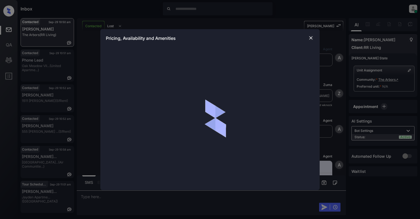
scroll to position [256, 0]
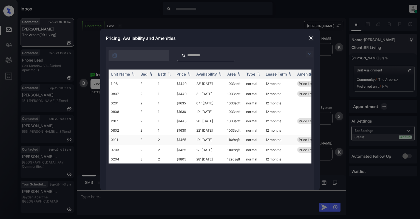
click at [153, 138] on td "2" at bounding box center [147, 139] width 18 height 10
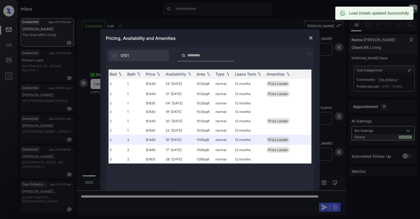
scroll to position [0, 31]
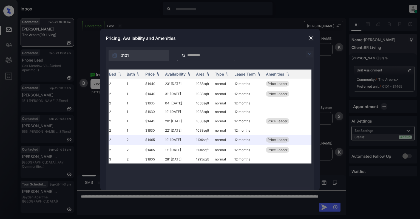
click at [310, 38] on img at bounding box center [310, 37] width 5 height 5
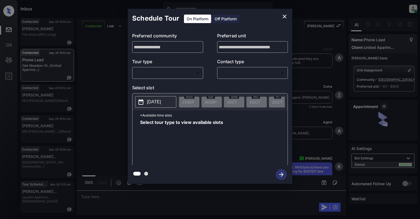
scroll to position [618, 0]
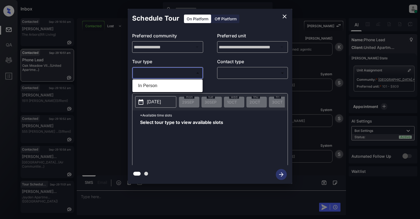
click at [180, 75] on body "Inbox Cynthia Montañez Online Set yourself offline Set yourself on break Profil…" at bounding box center [210, 109] width 420 height 219
click at [166, 90] on li "In Person" at bounding box center [168, 86] width 68 height 10
type input "********"
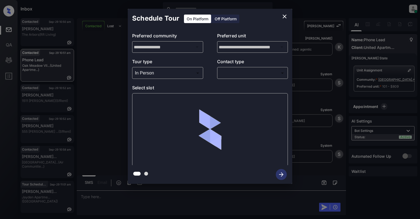
click at [250, 68] on div "​ ​" at bounding box center [252, 73] width 71 height 12
click at [245, 74] on body "Inbox Cynthia Montañez Online Set yourself offline Set yourself on break Profil…" at bounding box center [210, 109] width 420 height 219
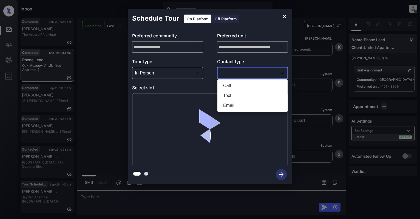
click at [234, 94] on li "Text" at bounding box center [253, 96] width 68 height 10
type input "****"
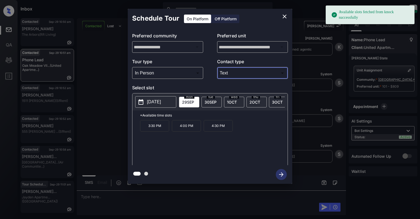
click at [159, 103] on p "[DATE]" at bounding box center [154, 102] width 14 height 7
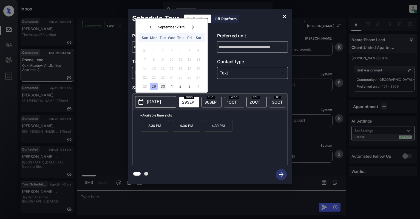
click at [165, 82] on div "30" at bounding box center [162, 85] width 7 height 7
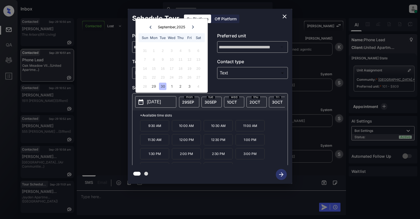
scroll to position [10, 0]
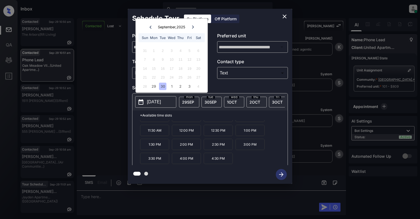
click at [282, 16] on icon "close" at bounding box center [285, 16] width 7 height 7
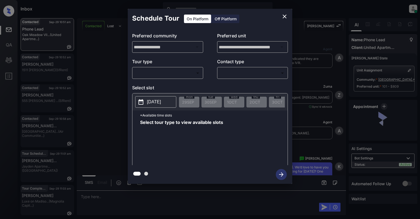
scroll to position [831, 0]
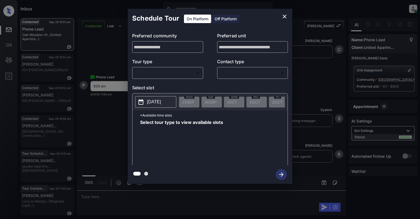
click at [147, 69] on body "Inbox Cynthia Montañez Online Set yourself offline Set yourself on break Profil…" at bounding box center [210, 109] width 420 height 219
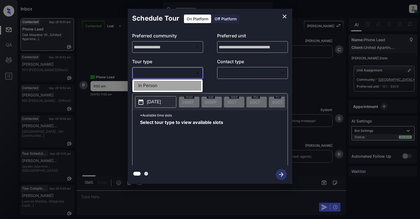
click at [148, 86] on li "In Person" at bounding box center [168, 86] width 68 height 10
type input "********"
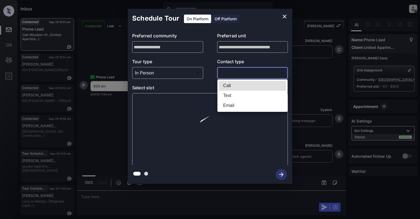
click at [235, 74] on body "Inbox Cynthia Montañez Online Set yourself offline Set yourself on break Profil…" at bounding box center [210, 109] width 420 height 219
click at [231, 95] on li "Text" at bounding box center [253, 96] width 68 height 10
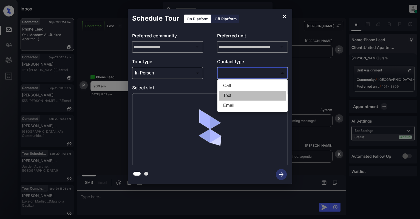
type input "****"
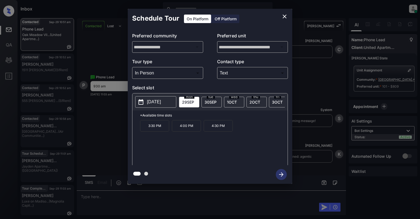
click at [153, 102] on p "[DATE]" at bounding box center [154, 102] width 14 height 7
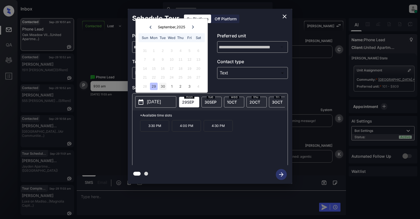
click at [162, 83] on div "30" at bounding box center [162, 85] width 7 height 7
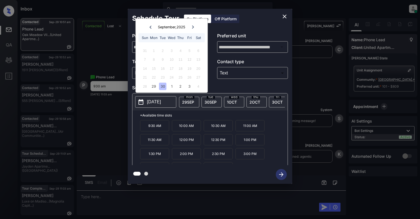
click at [162, 129] on p "9:30 AM" at bounding box center [154, 125] width 29 height 11
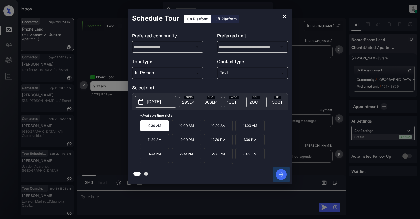
click at [285, 174] on icon "button" at bounding box center [281, 174] width 11 height 11
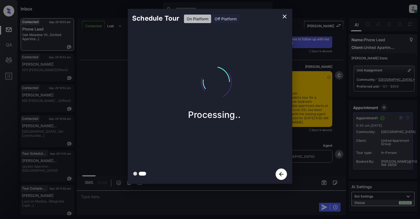
scroll to position [1063, 0]
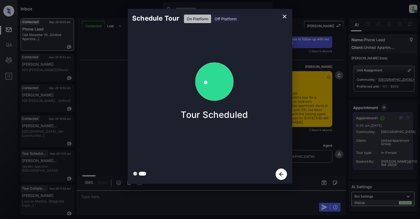
click at [283, 16] on icon "close" at bounding box center [285, 16] width 7 height 7
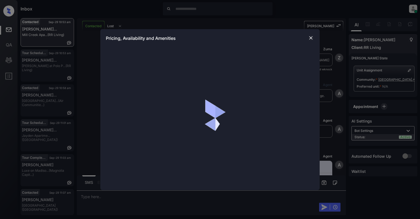
scroll to position [183, 0]
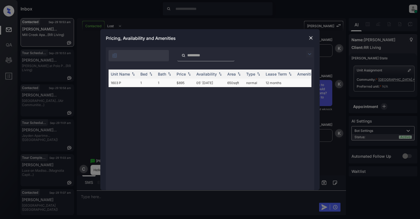
click at [121, 83] on td "1603 P" at bounding box center [124, 82] width 30 height 9
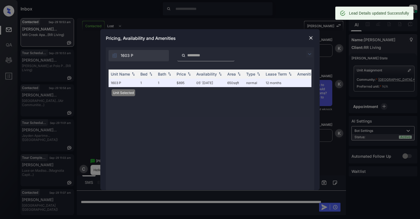
click at [307, 38] on div "Pricing, Availability and Amenities" at bounding box center [210, 38] width 220 height 18
click at [310, 38] on img at bounding box center [310, 37] width 5 height 5
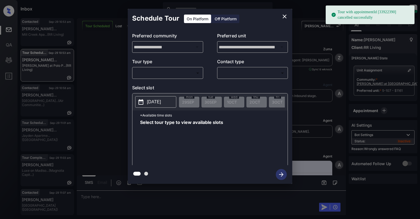
scroll to position [3433, 0]
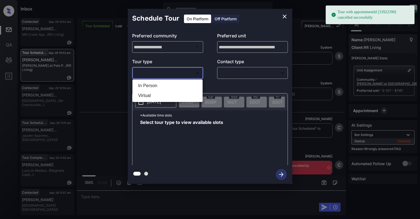
click at [151, 72] on body "Tour with appointmentId [33922390] cancelled successfully Inbox Cynthia Montañe…" at bounding box center [210, 109] width 420 height 219
click at [150, 84] on li "In Person" at bounding box center [168, 86] width 68 height 10
type input "********"
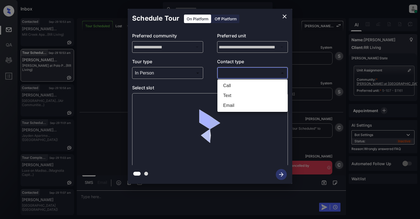
click at [241, 74] on body "Tour with appointmentId [33922390] cancelled successfully Inbox Cynthia Montañe…" at bounding box center [210, 109] width 420 height 219
click at [231, 95] on li "Text" at bounding box center [253, 96] width 68 height 10
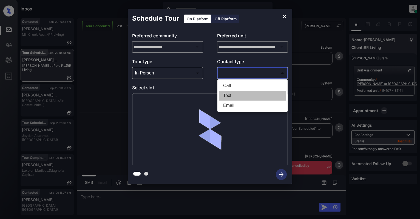
type input "****"
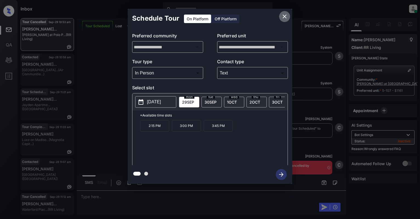
click at [285, 20] on button "close" at bounding box center [284, 16] width 11 height 11
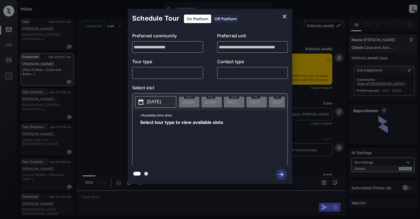
scroll to position [1850, 0]
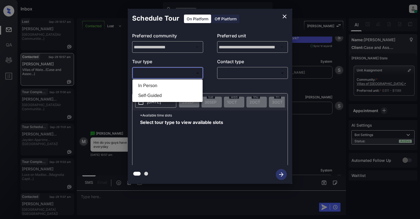
click at [170, 75] on body "Inbox [PERSON_NAME] Online Set yourself offline Set yourself on break Profile S…" at bounding box center [210, 109] width 420 height 219
click at [185, 87] on li "In Person" at bounding box center [168, 86] width 68 height 10
type input "********"
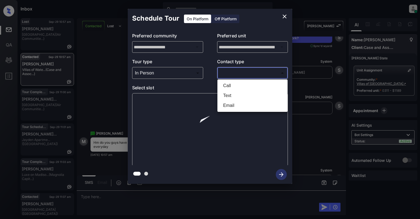
click at [253, 71] on body "Inbox [PERSON_NAME] Online Set yourself offline Set yourself on break Profile S…" at bounding box center [210, 109] width 420 height 219
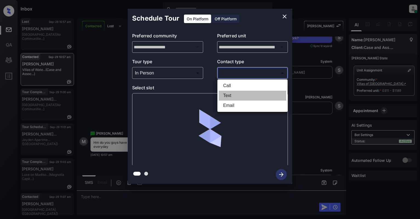
click at [233, 98] on li "Text" at bounding box center [253, 96] width 68 height 10
type input "****"
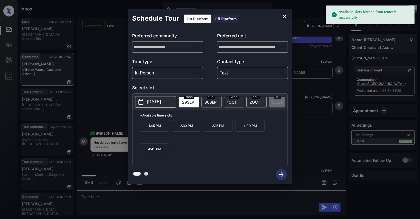
click at [154, 100] on p "2025-09-29" at bounding box center [154, 102] width 14 height 7
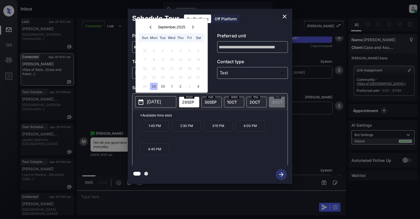
click at [192, 28] on icon at bounding box center [193, 26] width 3 height 3
click at [201, 51] on div "4" at bounding box center [198, 50] width 7 height 7
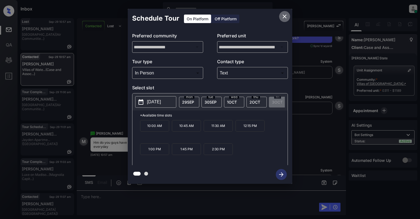
click at [286, 14] on icon "close" at bounding box center [285, 16] width 7 height 7
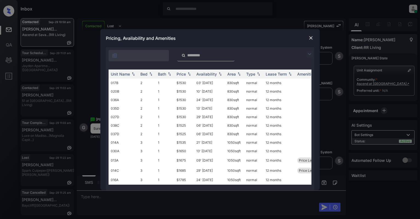
click at [312, 35] on img at bounding box center [310, 37] width 5 height 5
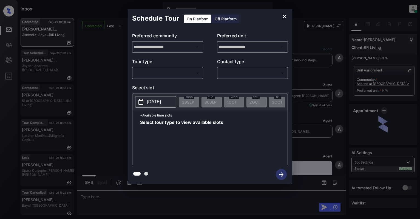
scroll to position [928, 0]
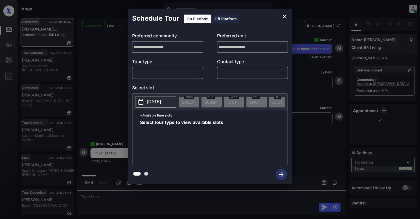
click at [164, 72] on body "Inbox [PERSON_NAME] Online Set yourself offline Set yourself on break Profile S…" at bounding box center [210, 109] width 420 height 219
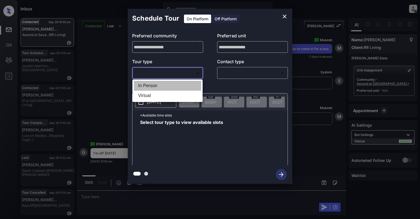
click at [152, 86] on li "In Person" at bounding box center [168, 86] width 68 height 10
type input "********"
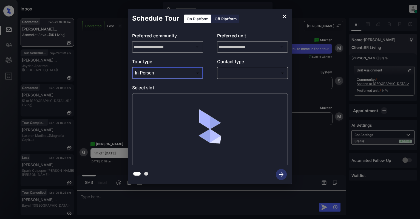
drag, startPoint x: 269, startPoint y: 64, endPoint x: 269, endPoint y: 70, distance: 5.5
click at [269, 66] on p "Contact type" at bounding box center [252, 62] width 71 height 9
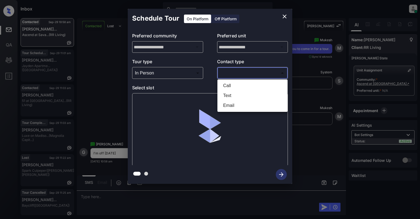
click at [269, 71] on body "Inbox [PERSON_NAME] Online Set yourself offline Set yourself on break Profile S…" at bounding box center [210, 109] width 420 height 219
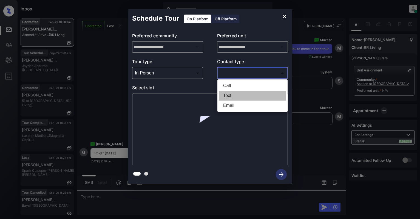
click at [238, 93] on li "Text" at bounding box center [253, 96] width 68 height 10
type input "****"
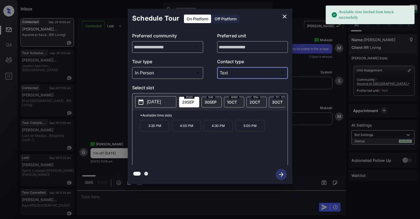
click at [144, 106] on button "[DATE]" at bounding box center [155, 102] width 41 height 12
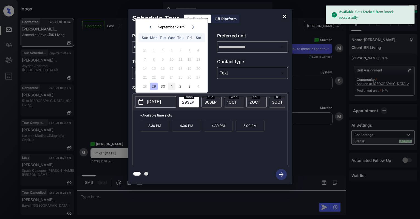
click at [172, 85] on div "1" at bounding box center [171, 85] width 7 height 7
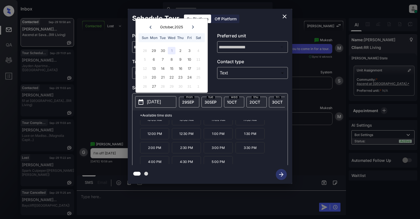
scroll to position [10, 0]
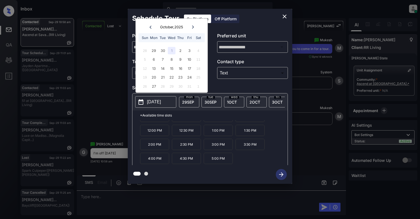
click at [285, 13] on button "close" at bounding box center [284, 16] width 11 height 11
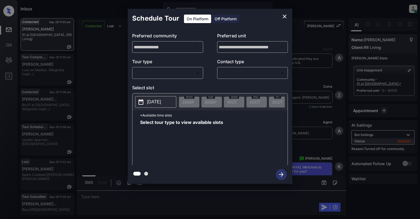
scroll to position [1171, 0]
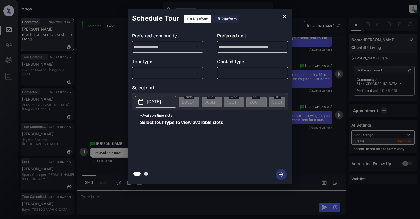
click at [147, 76] on body "Inbox [PERSON_NAME] Online Set yourself offline Set yourself on break Profile S…" at bounding box center [210, 109] width 420 height 219
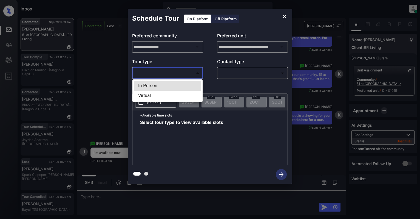
click at [153, 85] on li "In Person" at bounding box center [168, 86] width 68 height 10
type input "********"
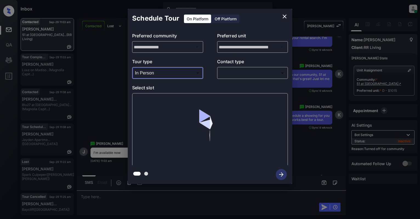
click at [233, 71] on body "Inbox [PERSON_NAME] Online Set yourself offline Set yourself on break Profile S…" at bounding box center [210, 109] width 420 height 219
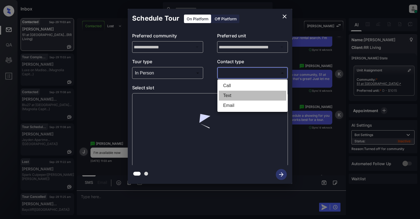
click at [228, 93] on li "Text" at bounding box center [253, 96] width 68 height 10
type input "****"
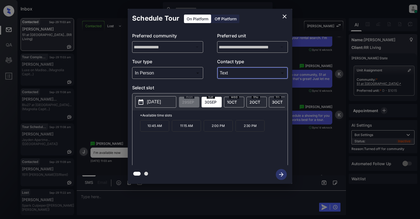
click at [287, 13] on icon "close" at bounding box center [285, 16] width 7 height 7
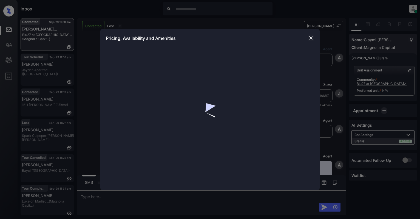
scroll to position [308, 0]
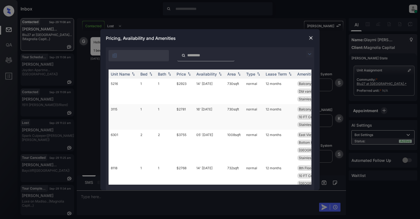
click at [144, 119] on td "1" at bounding box center [147, 117] width 18 height 26
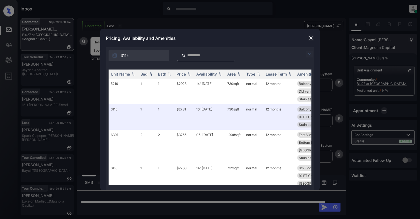
click at [311, 36] on img at bounding box center [310, 37] width 5 height 5
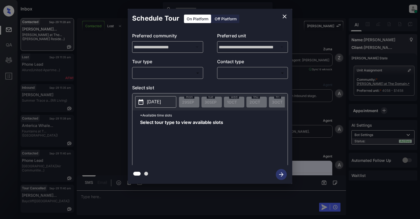
scroll to position [2860, 0]
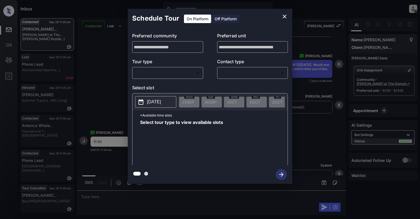
click at [158, 73] on body "Inbox Cynthia Montañez Online Set yourself offline Set yourself on break Profil…" at bounding box center [210, 109] width 420 height 219
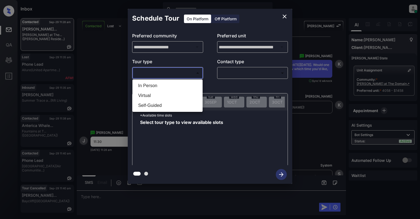
click at [155, 105] on li "Self-Guided" at bounding box center [168, 105] width 68 height 10
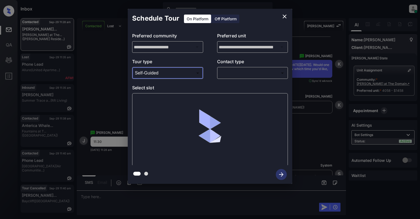
click at [234, 74] on body "Inbox Cynthia Montañez Online Set yourself offline Set yourself on break Profil…" at bounding box center [210, 109] width 420 height 219
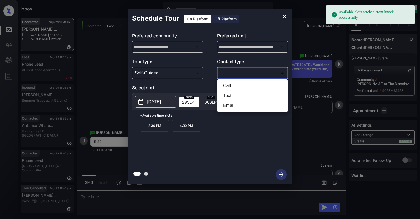
click at [155, 73] on div at bounding box center [210, 109] width 420 height 219
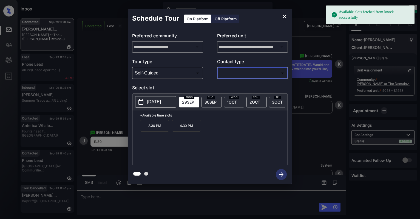
click at [165, 72] on body "Available slots fetched from knock successfully Inbox Cynthia Montañez Online S…" at bounding box center [210, 109] width 420 height 219
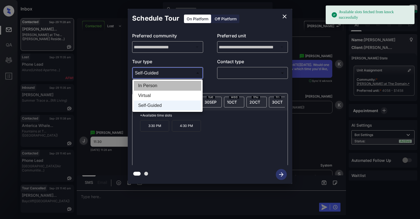
click at [164, 86] on li "In Person" at bounding box center [168, 86] width 68 height 10
type input "********"
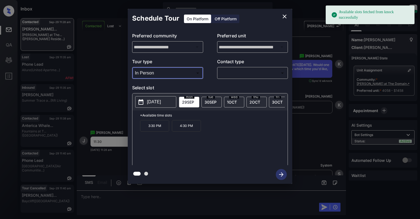
click at [284, 15] on icon "close" at bounding box center [285, 17] width 4 height 4
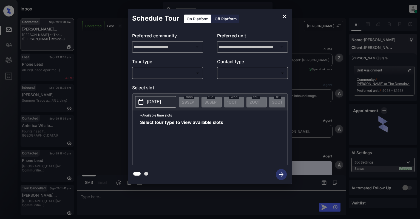
scroll to position [2860, 0]
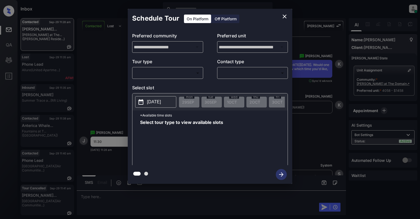
click at [166, 75] on body "Inbox [PERSON_NAME] Online Set yourself offline Set yourself on break Profile S…" at bounding box center [210, 109] width 420 height 219
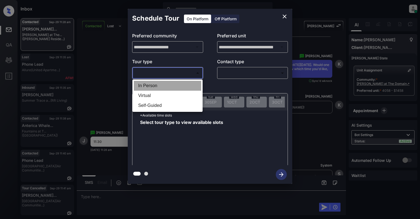
click at [152, 84] on li "In Person" at bounding box center [168, 86] width 68 height 10
type input "********"
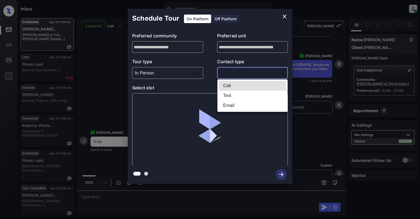
click at [268, 68] on body "Inbox [PERSON_NAME] Online Set yourself offline Set yourself on break Profile S…" at bounding box center [210, 109] width 420 height 219
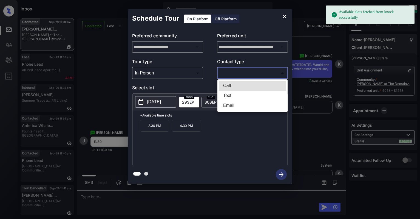
click at [224, 99] on li "Text" at bounding box center [253, 96] width 68 height 10
type input "****"
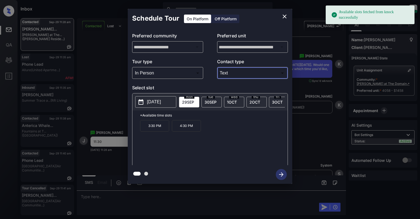
click at [151, 104] on p "[DATE]" at bounding box center [154, 102] width 14 height 7
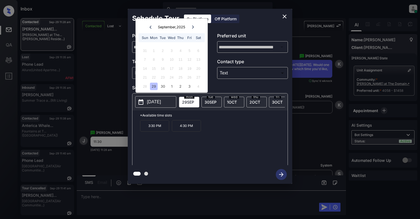
click at [192, 24] on div at bounding box center [192, 27] width 7 height 7
click at [145, 60] on div "5" at bounding box center [144, 59] width 7 height 7
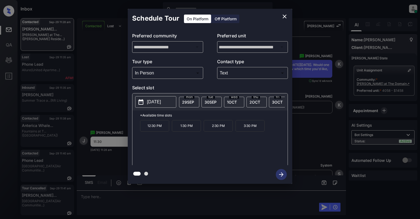
click at [245, 27] on div "Schedule Tour On Platform Off Platform" at bounding box center [210, 18] width 165 height 19
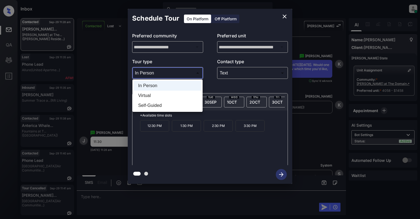
click at [150, 75] on body "Inbox [PERSON_NAME] Online Set yourself offline Set yourself on break Profile S…" at bounding box center [210, 109] width 420 height 219
click at [151, 101] on li "Self-Guided" at bounding box center [168, 105] width 68 height 10
type input "**********"
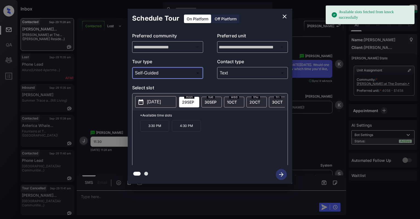
click at [156, 98] on button "[DATE]" at bounding box center [155, 102] width 41 height 12
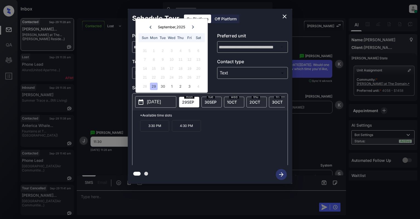
click at [192, 24] on div at bounding box center [192, 27] width 7 height 7
click at [280, 15] on button "close" at bounding box center [284, 16] width 11 height 11
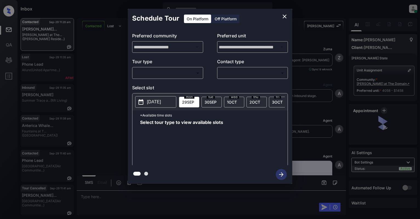
scroll to position [2860, 0]
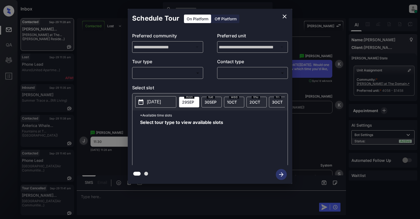
click at [176, 74] on body "Inbox [PERSON_NAME] Online Set yourself offline Set yourself on break Profile S…" at bounding box center [210, 109] width 420 height 219
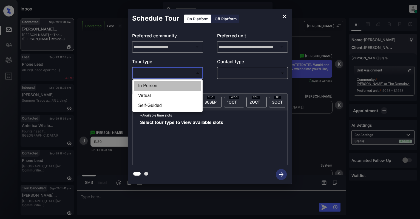
click at [164, 86] on li "In Person" at bounding box center [168, 86] width 68 height 10
type input "********"
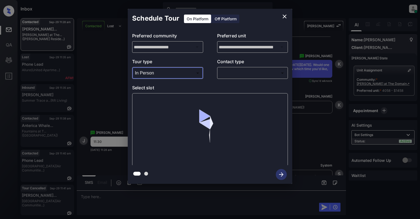
click at [248, 77] on div "​ ​" at bounding box center [252, 73] width 71 height 12
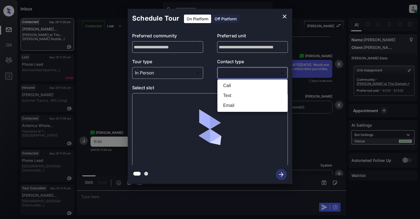
click at [235, 75] on body "Inbox Cynthia Montañez Online Set yourself offline Set yourself on break Profil…" at bounding box center [210, 109] width 420 height 219
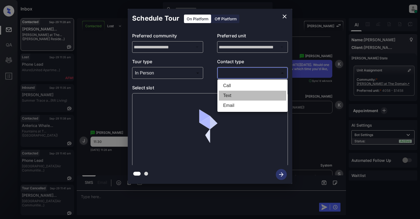
click at [246, 94] on li "Text" at bounding box center [253, 96] width 68 height 10
type input "****"
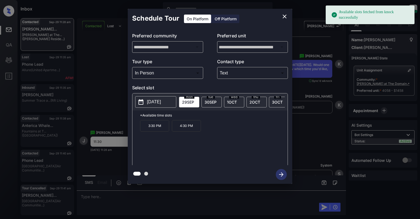
click at [150, 104] on p "[DATE]" at bounding box center [154, 102] width 14 height 7
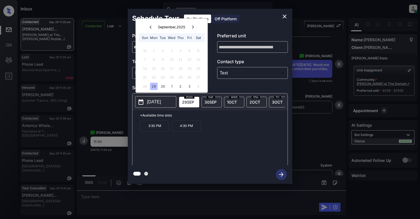
click at [191, 30] on div "September , 2025 Sun Mon Tue Wed Thu Fri Sat" at bounding box center [172, 32] width 72 height 26
click at [192, 28] on div at bounding box center [192, 27] width 7 height 7
click at [200, 51] on div "4" at bounding box center [198, 50] width 7 height 7
click at [288, 18] on icon "close" at bounding box center [285, 16] width 7 height 7
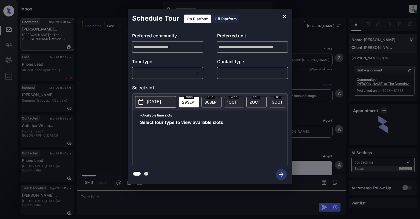
scroll to position [2969, 0]
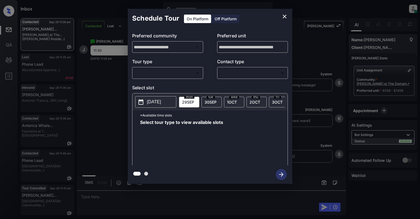
click at [164, 71] on body "Inbox [PERSON_NAME] Online Set yourself offline Set yourself on break Profile S…" at bounding box center [210, 109] width 420 height 219
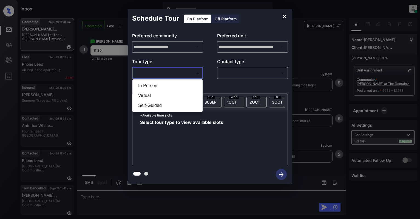
click at [154, 85] on li "In Person" at bounding box center [168, 86] width 68 height 10
type input "********"
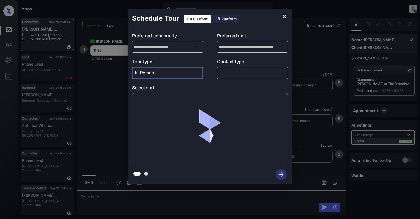
click at [253, 74] on body "Inbox Cynthia Montañez Online Set yourself offline Set yourself on break Profil…" at bounding box center [210, 109] width 420 height 219
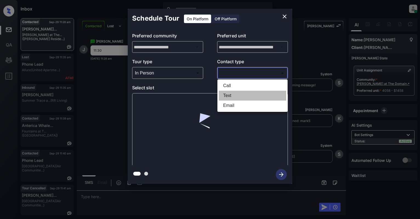
click at [240, 92] on li "Text" at bounding box center [253, 96] width 68 height 10
type input "****"
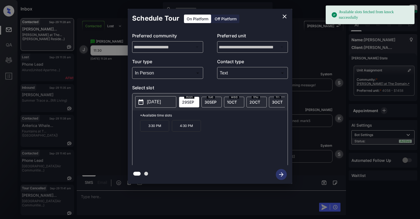
click at [151, 101] on p "2025-09-29" at bounding box center [154, 102] width 14 height 7
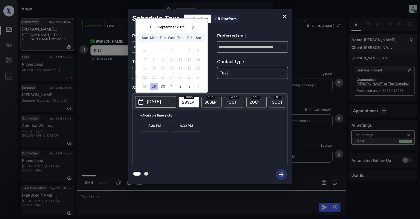
click at [193, 25] on icon at bounding box center [193, 26] width 3 height 3
click at [196, 60] on div "11" at bounding box center [198, 59] width 7 height 7
click at [188, 130] on p "11:30 AM" at bounding box center [186, 126] width 29 height 12
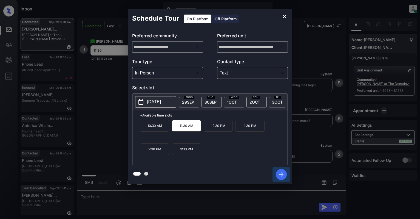
click at [281, 175] on icon "button" at bounding box center [281, 174] width 11 height 11
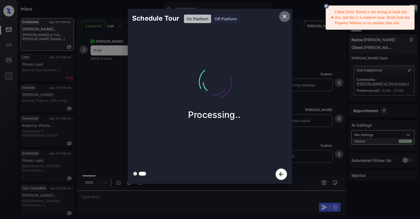
click at [283, 18] on icon "close" at bounding box center [285, 17] width 4 height 4
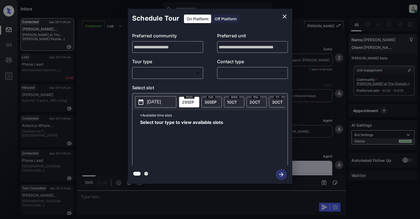
scroll to position [2933, 0]
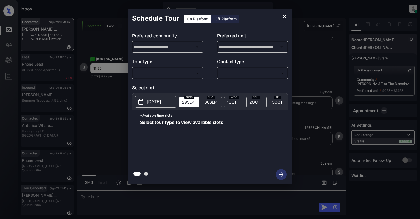
click at [162, 69] on body "Inbox [PERSON_NAME] Online Set yourself offline Set yourself on break Profile S…" at bounding box center [210, 109] width 420 height 219
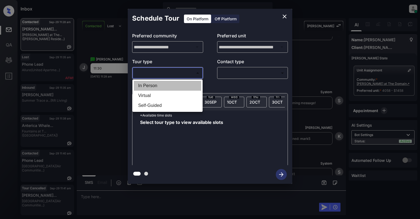
click at [151, 86] on li "In Person" at bounding box center [168, 86] width 68 height 10
type input "********"
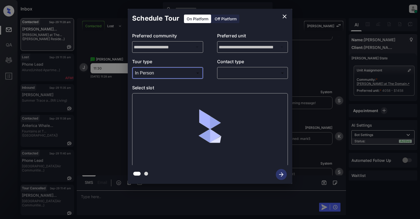
click at [184, 71] on body "Inbox [PERSON_NAME] Online Set yourself offline Set yourself on break Profile S…" at bounding box center [210, 109] width 420 height 219
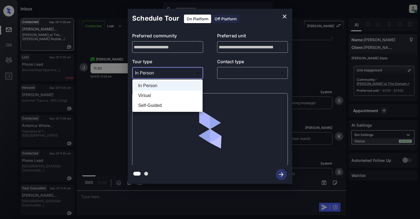
click at [244, 72] on div at bounding box center [210, 109] width 420 height 219
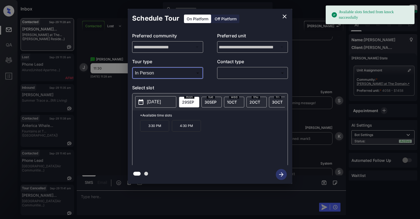
click at [244, 72] on body "Available slots fetched from knock successfully Inbox Cynthia Montañez Online S…" at bounding box center [210, 109] width 420 height 219
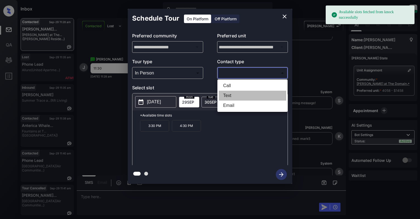
click at [235, 97] on li "Text" at bounding box center [253, 96] width 68 height 10
type input "****"
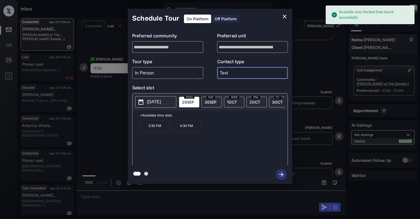
click at [151, 105] on p "[DATE]" at bounding box center [154, 102] width 14 height 7
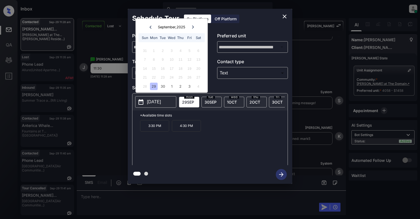
click at [192, 26] on icon at bounding box center [193, 26] width 3 height 3
click at [197, 60] on div "11" at bounding box center [198, 59] width 7 height 7
click at [287, 16] on icon "close" at bounding box center [285, 16] width 7 height 7
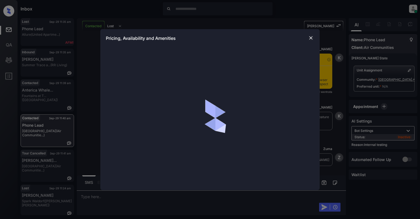
scroll to position [1727, 0]
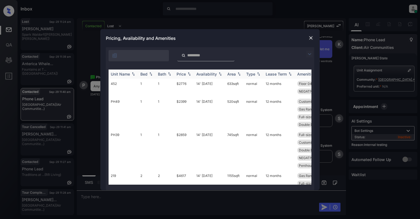
click at [153, 73] on img at bounding box center [150, 74] width 5 height 4
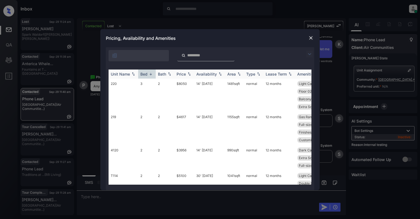
click at [152, 72] on img at bounding box center [150, 74] width 5 height 4
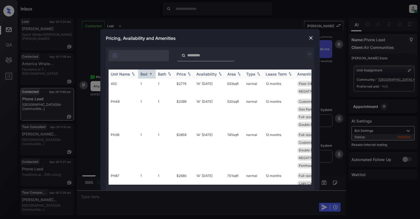
click at [152, 72] on img at bounding box center [150, 74] width 5 height 4
click at [150, 73] on img at bounding box center [150, 74] width 5 height 4
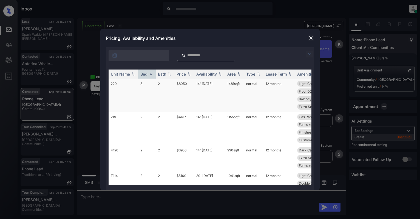
click at [187, 89] on td "$8050" at bounding box center [185, 94] width 20 height 33
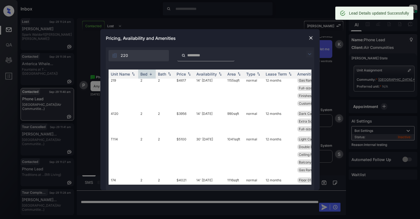
scroll to position [0, 0]
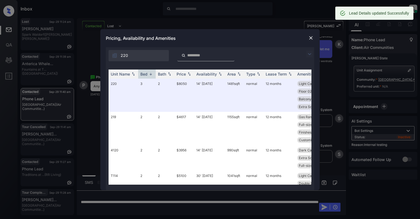
click at [313, 37] on img at bounding box center [310, 37] width 5 height 5
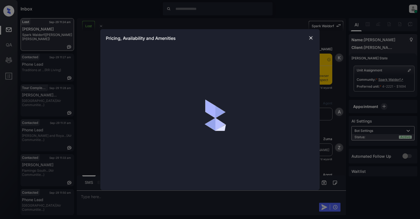
scroll to position [797, 0]
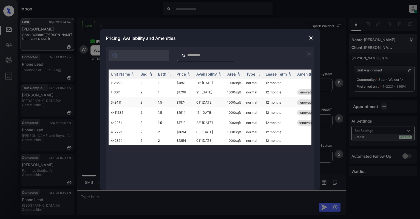
click at [163, 103] on td "1.5" at bounding box center [165, 102] width 19 height 10
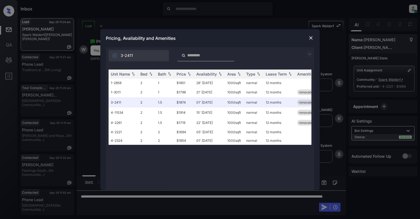
click at [310, 38] on img at bounding box center [310, 37] width 5 height 5
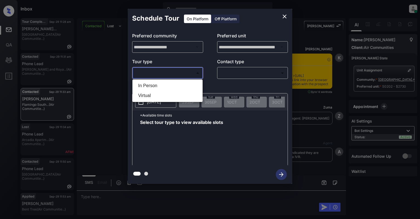
scroll to position [771, 0]
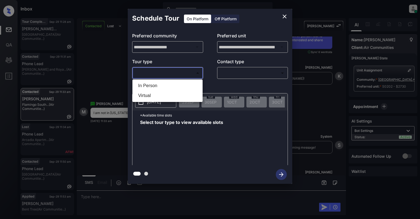
click at [285, 16] on div at bounding box center [210, 109] width 420 height 219
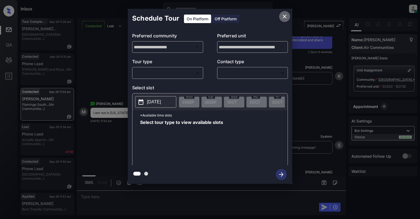
click at [283, 17] on icon "close" at bounding box center [285, 16] width 7 height 7
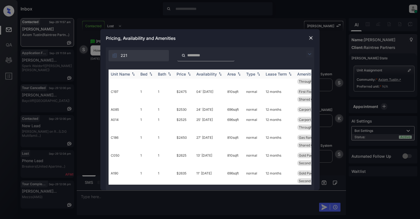
scroll to position [146, 0]
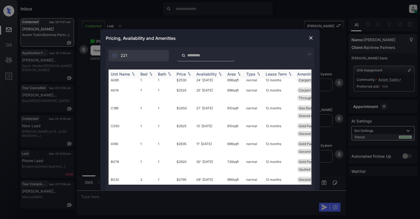
click at [151, 75] on img at bounding box center [150, 74] width 5 height 4
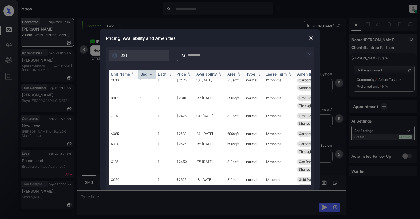
click at [151, 75] on img at bounding box center [150, 74] width 5 height 4
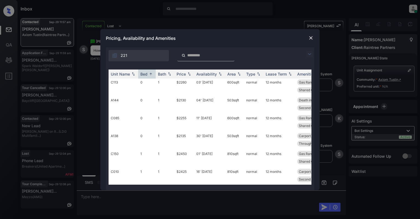
scroll to position [0, 0]
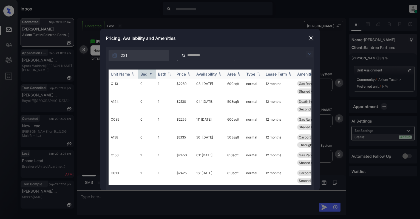
click at [152, 76] on th "Bed" at bounding box center [147, 73] width 18 height 9
click at [150, 74] on img at bounding box center [150, 74] width 5 height 4
click at [138, 138] on td "2" at bounding box center [147, 141] width 18 height 18
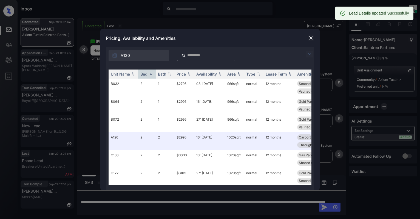
click at [308, 36] on div at bounding box center [311, 38] width 7 height 7
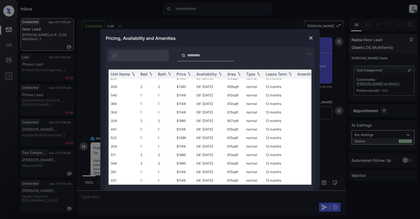
scroll to position [146, 0]
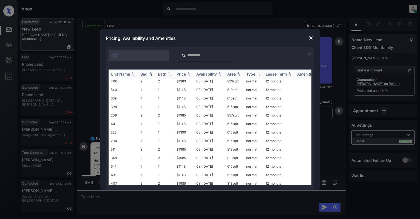
click at [151, 74] on img at bounding box center [150, 74] width 5 height 4
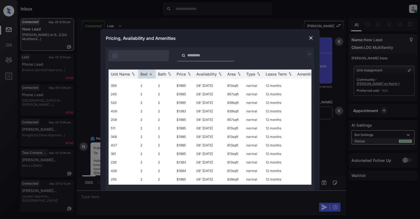
scroll to position [0, 0]
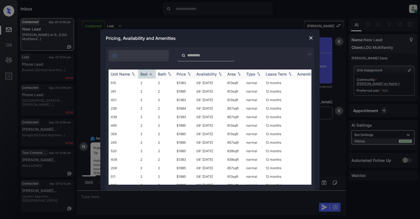
click at [152, 75] on img at bounding box center [150, 74] width 5 height 4
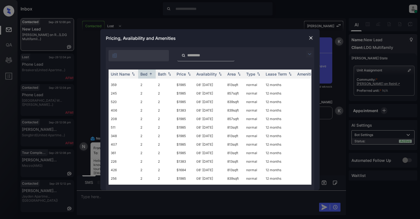
scroll to position [1354, 0]
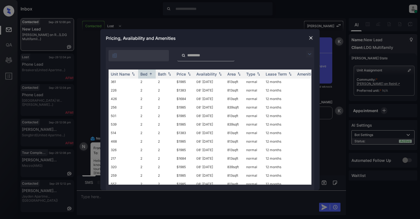
click at [312, 36] on img at bounding box center [310, 37] width 5 height 5
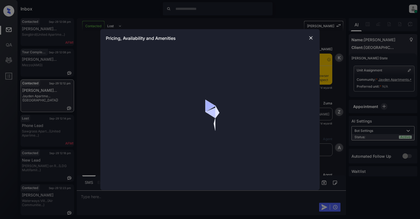
scroll to position [662, 0]
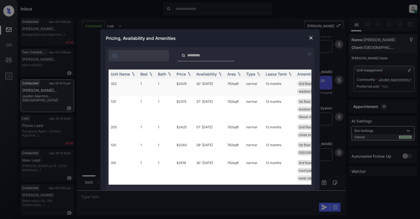
click at [134, 87] on td "322" at bounding box center [124, 87] width 30 height 18
click at [308, 35] on img at bounding box center [310, 37] width 5 height 5
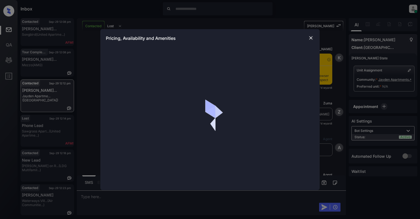
scroll to position [662, 0]
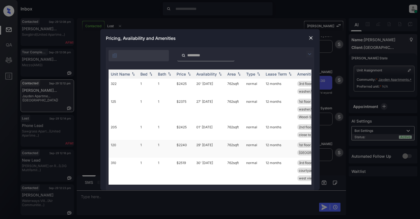
click at [198, 150] on td "29' May 25" at bounding box center [209, 149] width 31 height 18
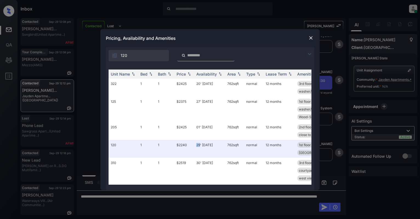
click at [311, 35] on img at bounding box center [310, 37] width 5 height 5
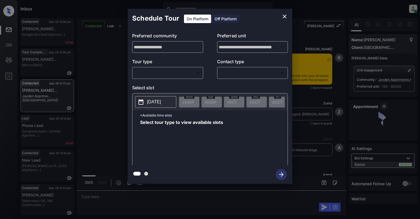
scroll to position [771, 0]
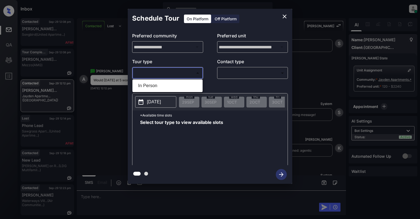
click at [152, 75] on body "Inbox Cynthia Montañez Online Set yourself offline Set yourself on break Profil…" at bounding box center [210, 109] width 420 height 219
click at [144, 89] on li "In Person" at bounding box center [168, 86] width 68 height 10
type input "********"
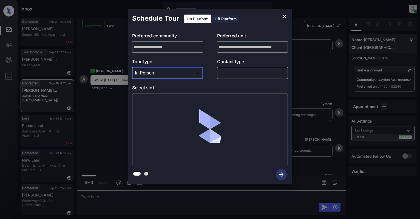
click at [249, 71] on body "Inbox Cynthia Montañez Online Set yourself offline Set yourself on break Profil…" at bounding box center [210, 109] width 420 height 219
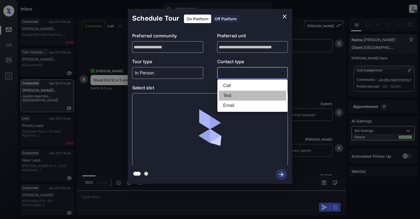
click at [233, 94] on li "Text" at bounding box center [253, 96] width 68 height 10
type input "****"
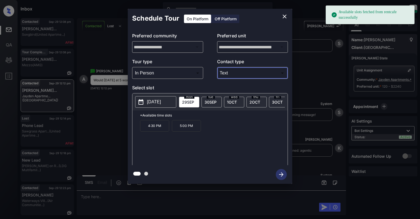
click at [149, 105] on p "2025-09-29" at bounding box center [154, 102] width 14 height 7
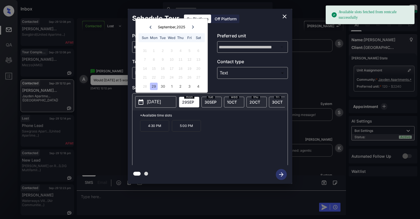
click at [172, 38] on div "Wed" at bounding box center [171, 37] width 7 height 7
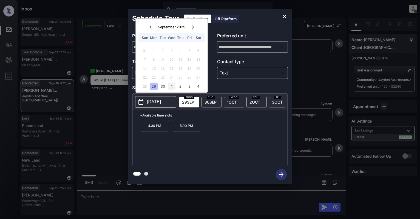
click at [168, 87] on div "1" at bounding box center [171, 85] width 7 height 7
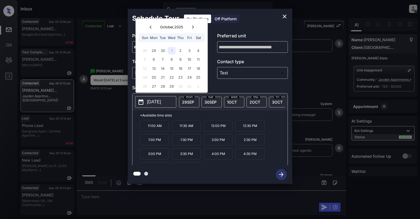
scroll to position [10, 0]
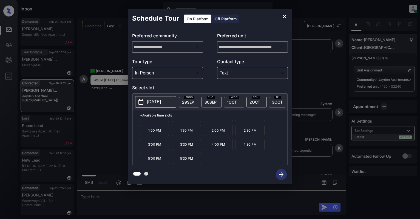
click at [162, 166] on div at bounding box center [210, 174] width 165 height 19
click at [155, 163] on p "5:00 PM" at bounding box center [154, 158] width 29 height 11
click at [279, 173] on icon "button" at bounding box center [281, 174] width 11 height 11
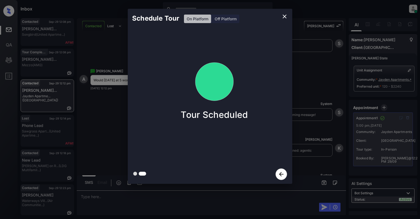
click at [284, 14] on icon "close" at bounding box center [285, 16] width 7 height 7
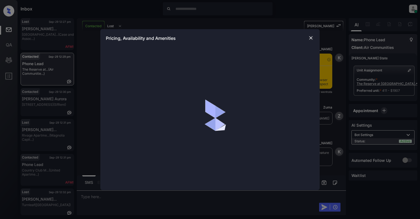
scroll to position [812, 0]
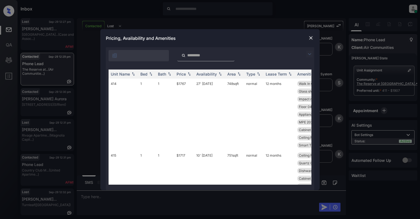
click at [193, 59] on div at bounding box center [206, 55] width 57 height 11
click at [192, 57] on input "search" at bounding box center [209, 55] width 45 height 5
type input "***"
click at [188, 92] on td "$1907" at bounding box center [185, 117] width 20 height 79
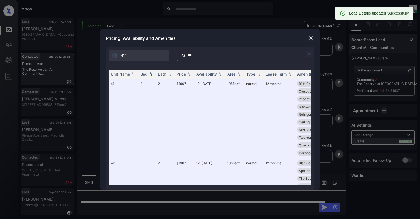
click at [310, 38] on img at bounding box center [310, 37] width 5 height 5
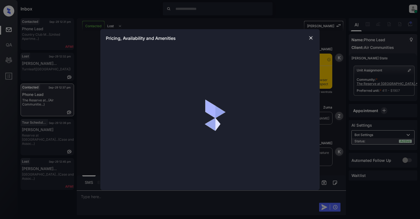
scroll to position [1139, 0]
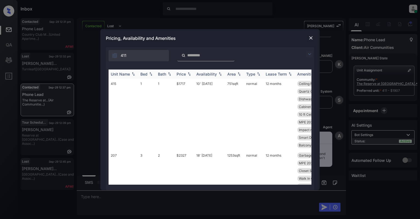
click at [150, 75] on img at bounding box center [150, 74] width 5 height 4
click at [149, 72] on img at bounding box center [150, 74] width 5 height 4
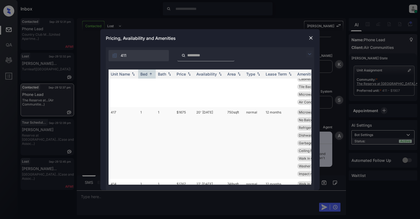
scroll to position [329, 0]
click at [120, 121] on td "417" at bounding box center [124, 151] width 30 height 72
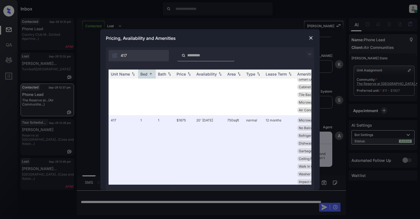
click at [311, 38] on img at bounding box center [310, 37] width 5 height 5
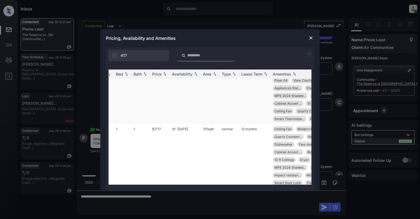
scroll to position [36, 24]
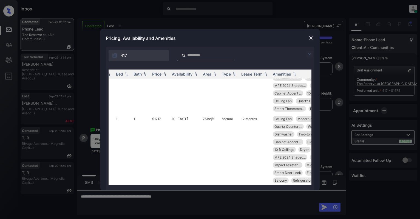
click at [201, 56] on input "search" at bounding box center [209, 55] width 45 height 5
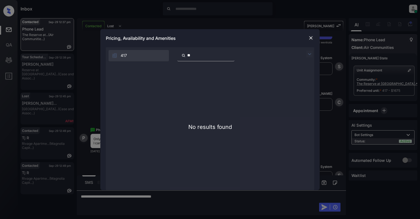
type input "*"
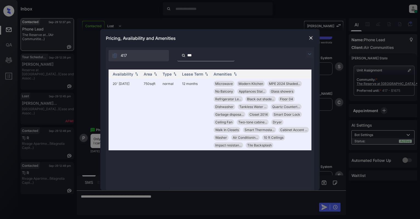
scroll to position [0, 0]
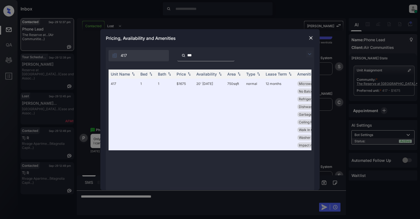
type input "***"
click at [310, 40] on img at bounding box center [310, 37] width 5 height 5
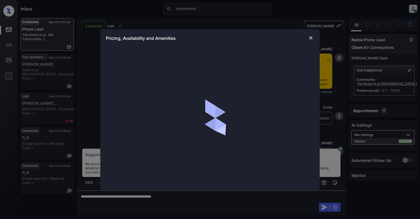
scroll to position [993, 0]
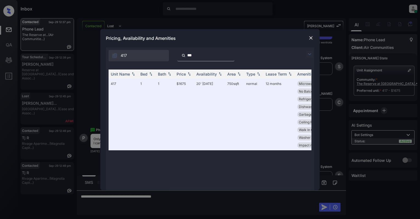
click at [191, 53] on input "***" at bounding box center [209, 55] width 45 height 5
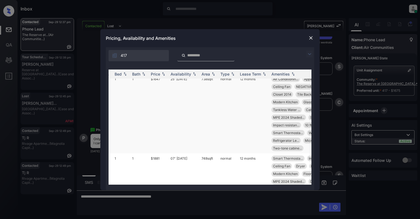
scroll to position [183, 26]
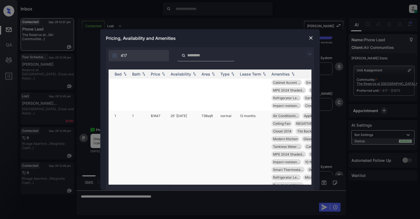
click at [125, 119] on td "1" at bounding box center [122, 150] width 18 height 79
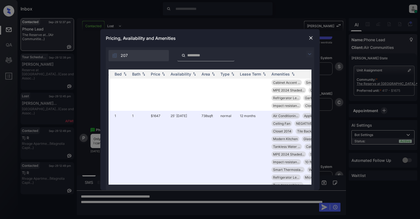
click at [308, 39] on div at bounding box center [311, 38] width 7 height 7
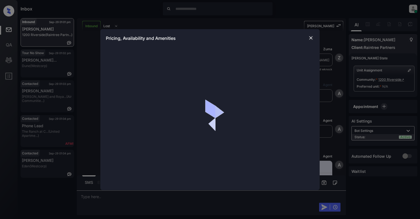
scroll to position [215, 0]
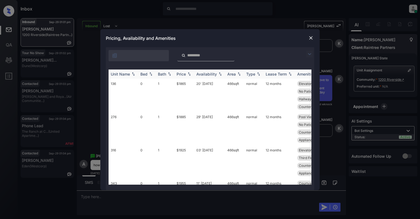
click at [151, 72] on img at bounding box center [150, 74] width 5 height 4
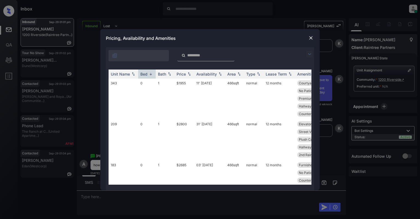
scroll to position [256, 0]
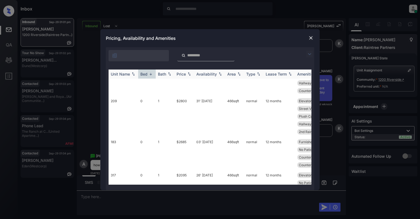
click at [151, 74] on img at bounding box center [150, 74] width 5 height 4
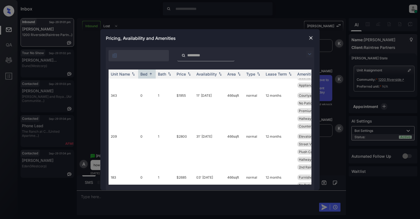
scroll to position [0, 0]
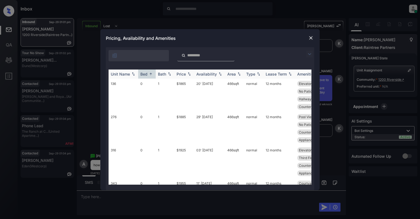
click at [151, 73] on img at bounding box center [150, 74] width 5 height 4
click at [152, 73] on img at bounding box center [150, 74] width 5 height 4
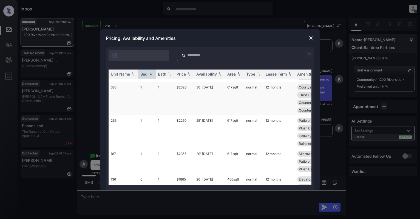
scroll to position [73, 0]
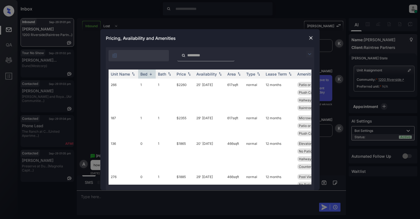
click at [312, 38] on img at bounding box center [310, 37] width 5 height 5
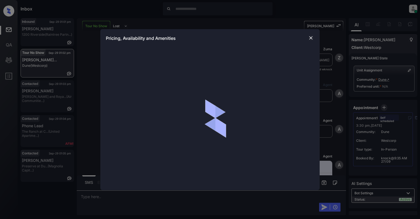
scroll to position [1043, 0]
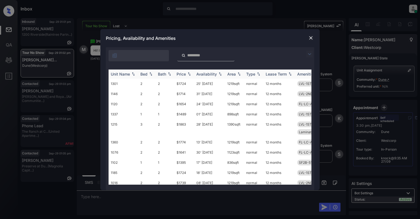
click at [151, 73] on img at bounding box center [150, 74] width 5 height 4
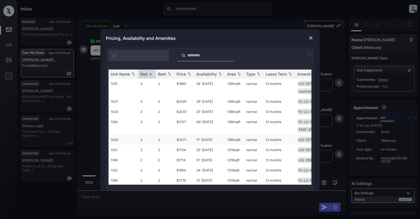
click at [174, 141] on td "2" at bounding box center [165, 139] width 19 height 10
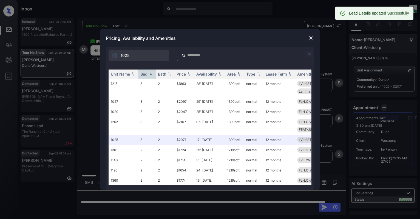
click at [310, 38] on img at bounding box center [310, 37] width 5 height 5
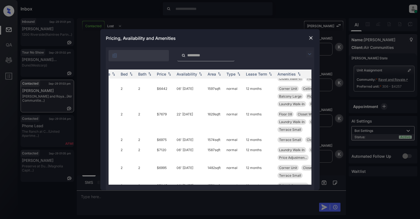
scroll to position [110, 0]
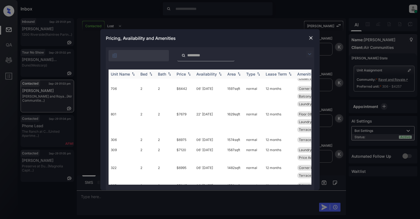
click at [189, 75] on img at bounding box center [189, 74] width 5 height 4
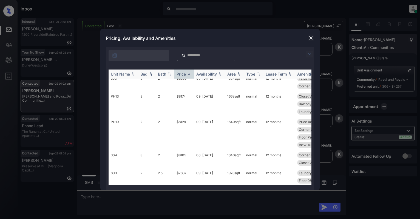
scroll to position [117, 0]
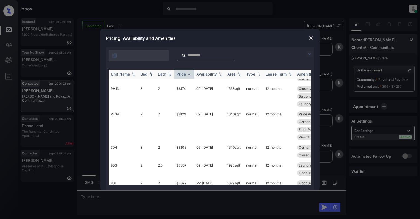
click at [189, 75] on img at bounding box center [189, 74] width 5 height 4
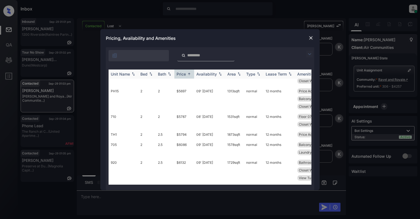
scroll to position [110, 0]
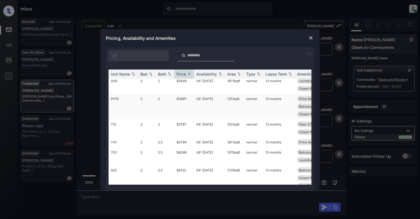
click at [126, 98] on td "PH15" at bounding box center [124, 107] width 30 height 26
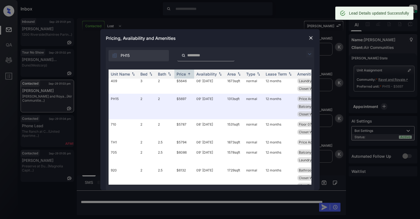
click at [310, 37] on img at bounding box center [310, 37] width 5 height 5
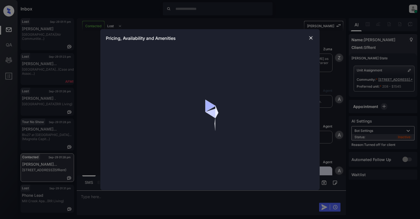
scroll to position [1295, 0]
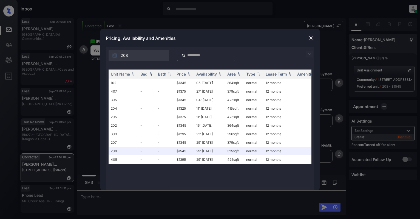
click at [310, 37] on img at bounding box center [310, 37] width 5 height 5
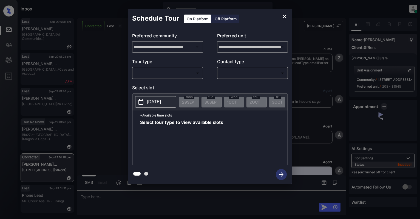
scroll to position [1295, 0]
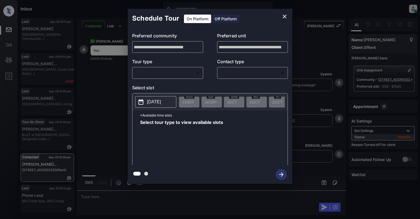
click at [221, 19] on div "Off Platform" at bounding box center [225, 19] width 27 height 9
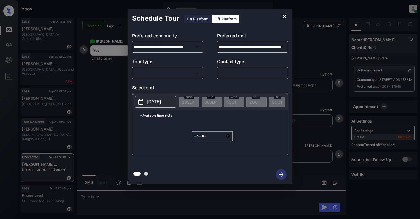
click at [173, 73] on body "Inbox Cynthia Montañez Online Set yourself offline Set yourself on break Profil…" at bounding box center [210, 109] width 420 height 219
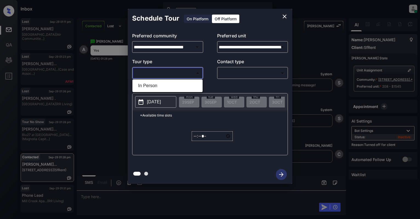
drag, startPoint x: 165, startPoint y: 86, endPoint x: 172, endPoint y: 83, distance: 8.2
click at [165, 87] on li "In Person" at bounding box center [168, 86] width 68 height 10
type input "********"
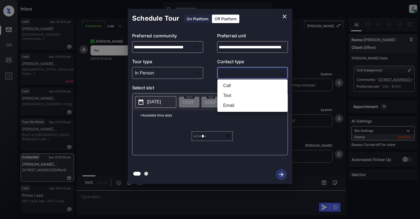
click at [244, 72] on body "Inbox Cynthia Montañez Online Set yourself offline Set yourself on break Profil…" at bounding box center [210, 109] width 420 height 219
click at [231, 96] on li "Text" at bounding box center [253, 96] width 68 height 10
type input "****"
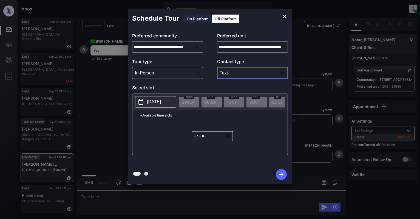
click at [161, 100] on p "2025-09-29" at bounding box center [154, 102] width 14 height 7
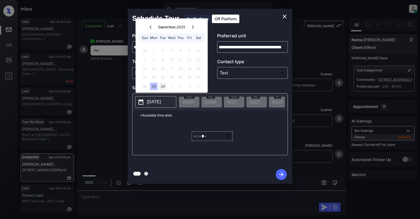
click at [163, 88] on div "30" at bounding box center [162, 85] width 7 height 7
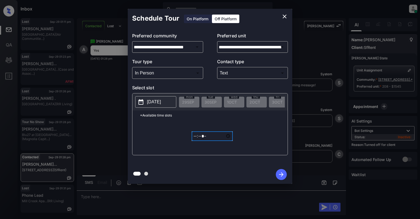
click at [194, 140] on input "*****" at bounding box center [212, 136] width 41 height 10
type input "*****"
click at [281, 169] on icon "button" at bounding box center [281, 174] width 11 height 11
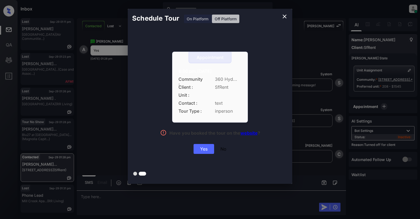
click at [208, 149] on div "Yes" at bounding box center [204, 149] width 21 height 10
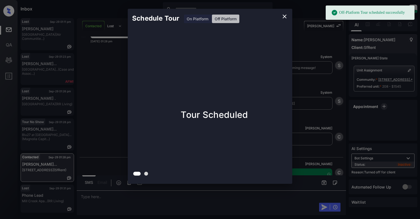
scroll to position [1331, 0]
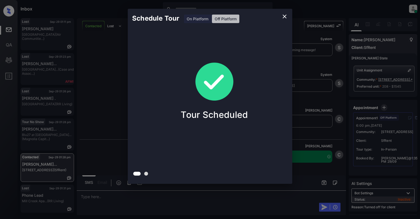
click at [283, 17] on icon "close" at bounding box center [285, 16] width 7 height 7
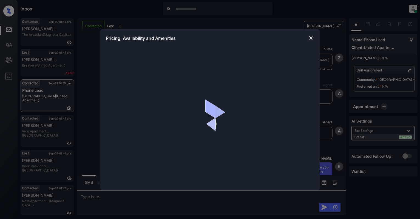
scroll to position [207, 0]
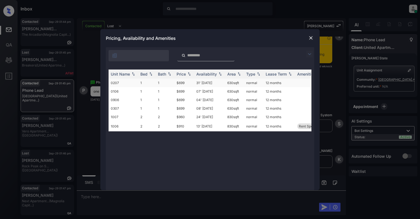
click at [152, 84] on td "1" at bounding box center [147, 82] width 18 height 9
click at [312, 39] on img at bounding box center [310, 37] width 5 height 5
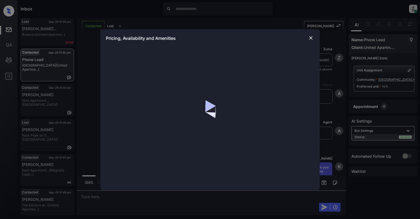
scroll to position [878, 0]
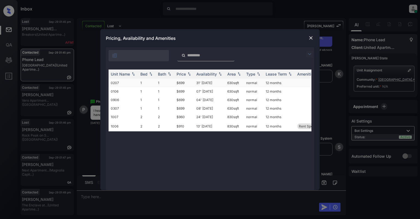
click at [142, 80] on td "1" at bounding box center [147, 82] width 18 height 9
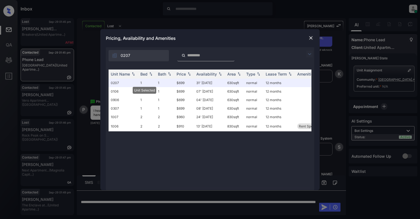
click at [312, 37] on img at bounding box center [310, 37] width 5 height 5
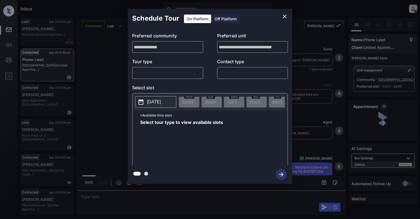
scroll to position [3096, 0]
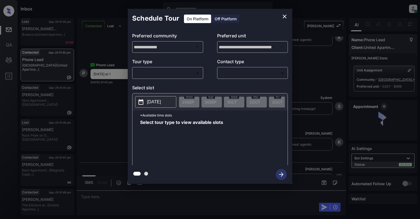
click at [155, 72] on body "Inbox Cynthia Montañez Online Set yourself offline Set yourself on break Profil…" at bounding box center [210, 109] width 420 height 219
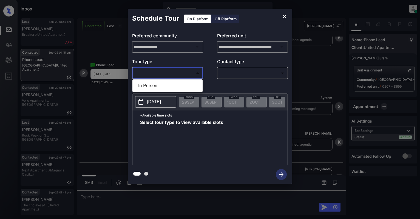
click at [152, 86] on li "In Person" at bounding box center [168, 86] width 68 height 10
type input "********"
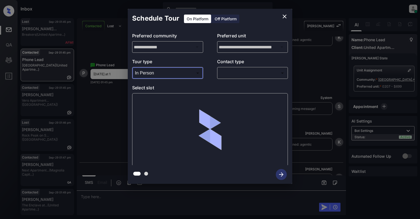
click at [243, 74] on body "Inbox Cynthia Montañez Online Set yourself offline Set yourself on break Profil…" at bounding box center [210, 109] width 420 height 219
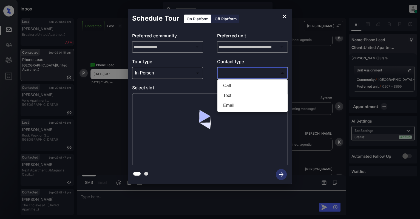
click at [237, 94] on li "Text" at bounding box center [253, 96] width 68 height 10
type input "****"
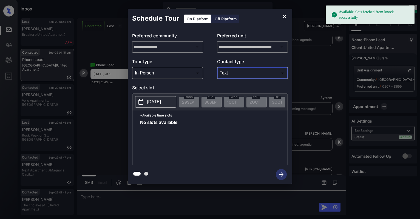
click at [143, 101] on icon at bounding box center [141, 101] width 5 height 5
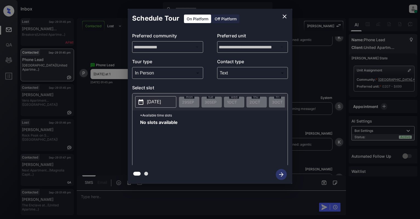
click at [255, 28] on div "**********" at bounding box center [210, 96] width 165 height 137
click at [158, 105] on p "[DATE]" at bounding box center [154, 102] width 14 height 7
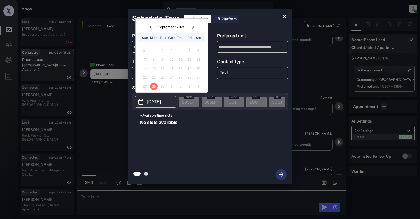
click at [160, 87] on div "30" at bounding box center [162, 85] width 7 height 7
click at [286, 15] on icon "close" at bounding box center [285, 17] width 4 height 4
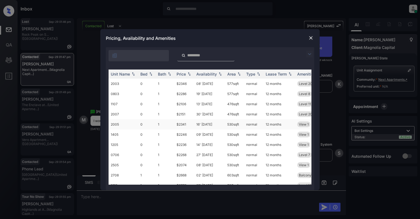
scroll to position [91, 0]
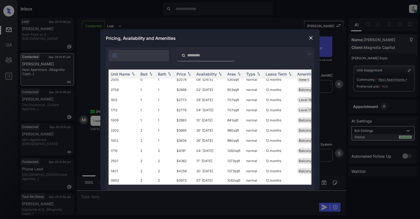
click at [310, 39] on img at bounding box center [310, 37] width 5 height 5
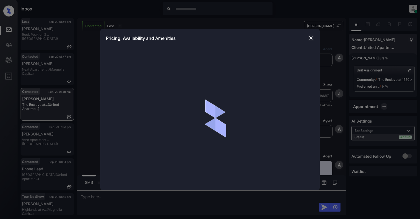
scroll to position [220, 0]
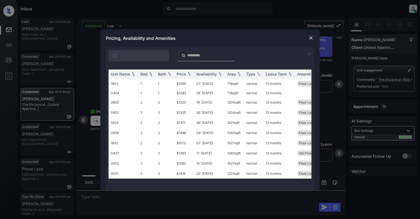
click at [311, 37] on img at bounding box center [310, 37] width 5 height 5
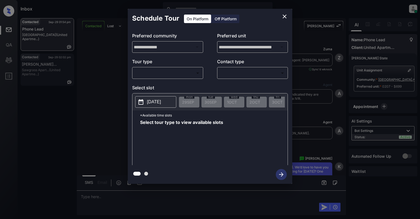
scroll to position [3695, 0]
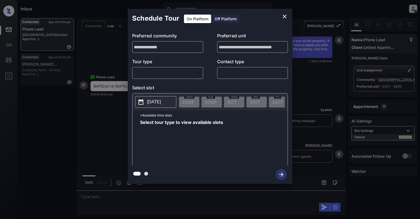
click at [170, 72] on body "Inbox Cynthia Montañez Online Set yourself offline Set yourself on break Profil…" at bounding box center [210, 109] width 420 height 219
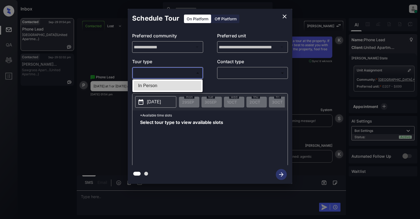
click at [163, 88] on li "In Person" at bounding box center [168, 86] width 68 height 10
type input "********"
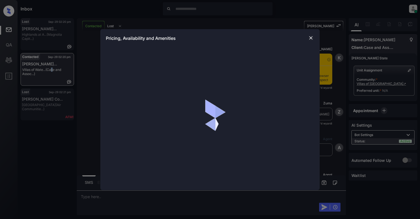
scroll to position [892, 0]
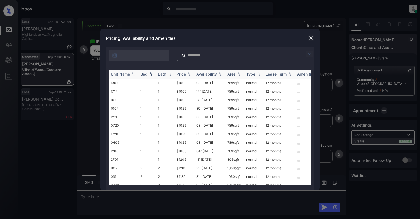
click at [147, 72] on div "Bed" at bounding box center [143, 74] width 7 height 5
click at [161, 89] on td "2" at bounding box center [165, 91] width 19 height 9
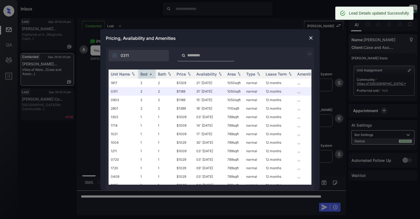
click at [310, 38] on img at bounding box center [310, 37] width 5 height 5
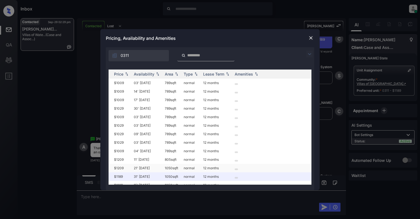
scroll to position [0, 66]
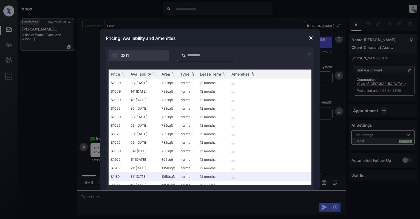
click at [311, 39] on img at bounding box center [310, 37] width 5 height 5
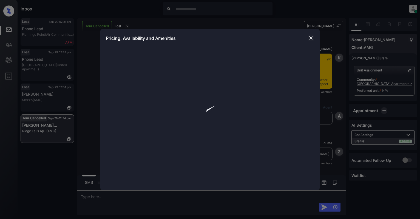
scroll to position [1127, 0]
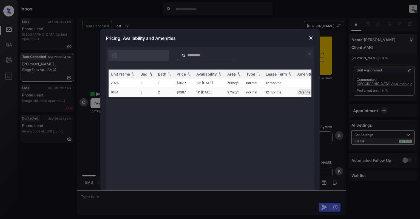
click at [142, 90] on td "3" at bounding box center [147, 92] width 18 height 10
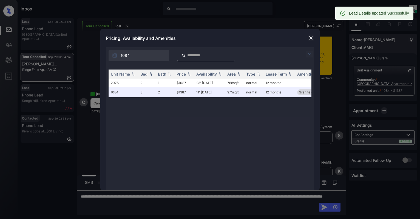
click at [311, 39] on img at bounding box center [310, 37] width 5 height 5
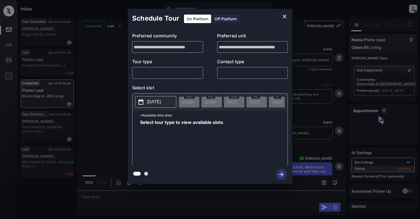
scroll to position [2267, 0]
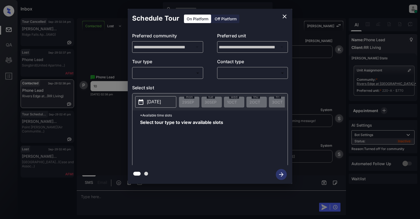
click at [167, 74] on body "Inbox [PERSON_NAME] Online Set yourself offline Set yourself on break Profile S…" at bounding box center [210, 109] width 420 height 219
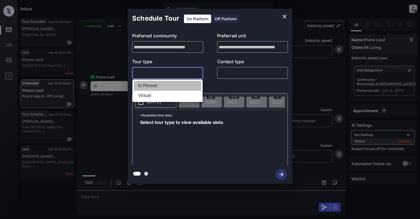
click at [170, 81] on li "In Person" at bounding box center [168, 86] width 68 height 10
type input "********"
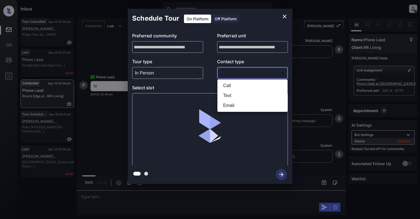
click at [236, 76] on body "Inbox [PERSON_NAME] Online Set yourself offline Set yourself on break Profile S…" at bounding box center [210, 109] width 420 height 219
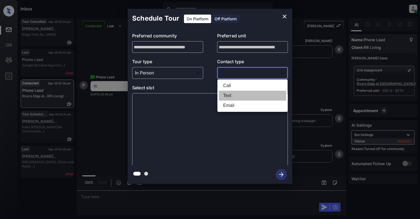
click at [226, 94] on li "Text" at bounding box center [253, 96] width 68 height 10
type input "****"
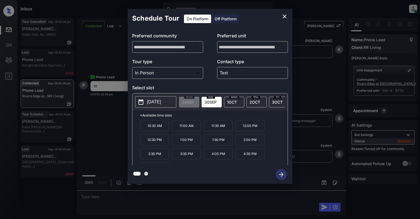
click at [288, 16] on button "close" at bounding box center [284, 16] width 11 height 11
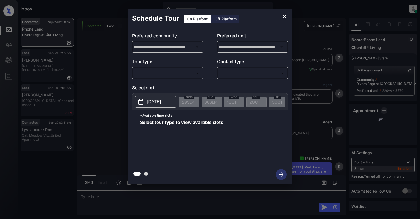
scroll to position [2371, 0]
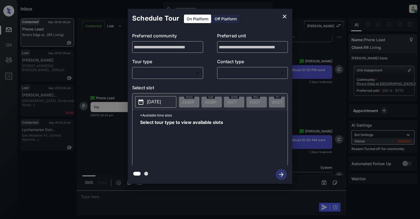
click at [142, 74] on body "Inbox [PERSON_NAME] Online Set yourself offline Set yourself on break Profile S…" at bounding box center [210, 109] width 420 height 219
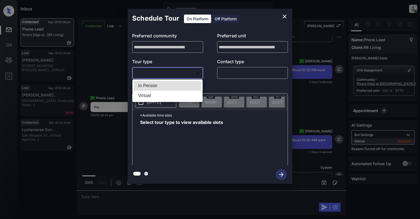
click at [145, 85] on li "In Person" at bounding box center [168, 86] width 68 height 10
type input "********"
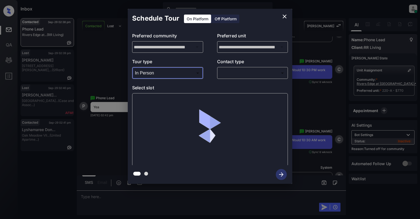
click at [245, 74] on body "Inbox [PERSON_NAME] Online Set yourself offline Set yourself on break Profile S…" at bounding box center [210, 109] width 420 height 219
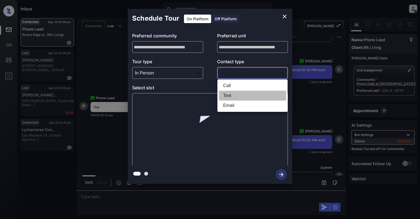
click at [236, 91] on li "Text" at bounding box center [253, 96] width 68 height 10
type input "****"
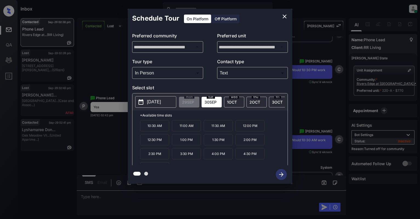
click at [155, 129] on p "10:30 AM" at bounding box center [154, 125] width 29 height 11
click at [283, 174] on icon "button" at bounding box center [281, 174] width 4 height 4
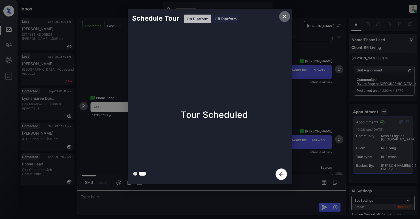
click at [283, 16] on icon "close" at bounding box center [285, 16] width 7 height 7
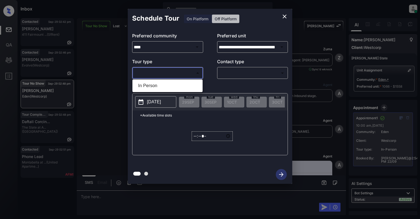
click at [170, 74] on body "Inbox [PERSON_NAME] Online Set yourself offline Set yourself on break Profile S…" at bounding box center [210, 109] width 420 height 219
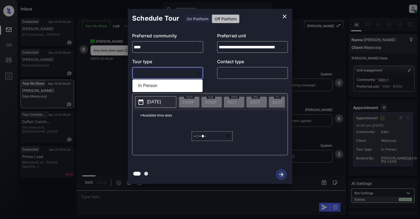
click at [148, 91] on ul "In Person" at bounding box center [168, 85] width 70 height 13
type input "****"
type input "**********"
click at [147, 88] on li "In Person" at bounding box center [168, 86] width 68 height 10
type input "********"
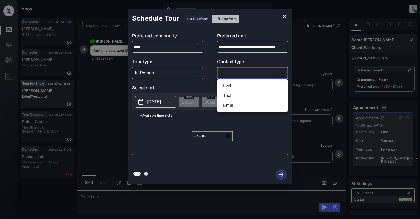
click at [237, 71] on body "Inbox Cynthia Montañez Online Set yourself offline Set yourself on break Profil…" at bounding box center [210, 109] width 420 height 219
click at [285, 15] on div at bounding box center [210, 109] width 420 height 219
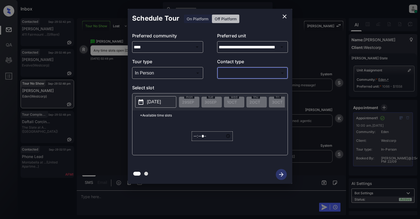
click at [286, 16] on icon "close" at bounding box center [285, 16] width 7 height 7
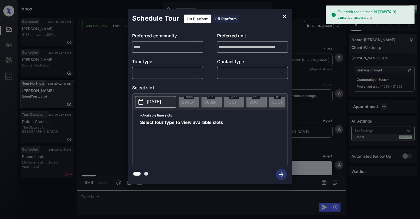
scroll to position [3118, 0]
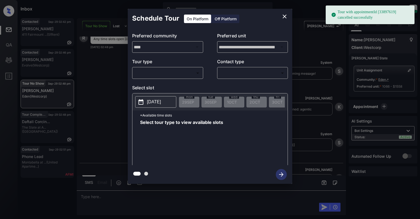
click at [163, 74] on body "Tour with appointmentId [33897619] cancelled successfully Inbox [PERSON_NAME] O…" at bounding box center [210, 109] width 420 height 219
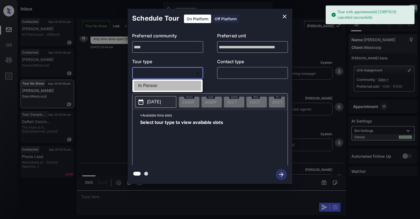
click at [151, 86] on li "In Person" at bounding box center [168, 86] width 68 height 10
type input "********"
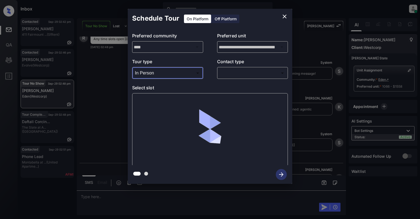
click at [246, 74] on body "Tour with appointmentId [33897619] cancelled successfully Inbox [PERSON_NAME] O…" at bounding box center [210, 109] width 420 height 219
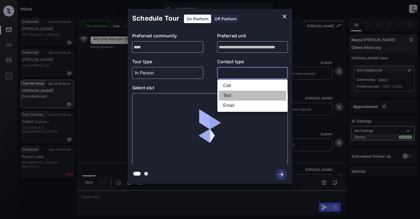
click at [233, 97] on li "Text" at bounding box center [253, 96] width 68 height 10
type input "****"
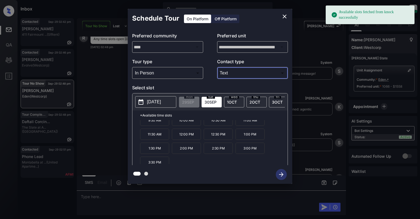
scroll to position [10, 0]
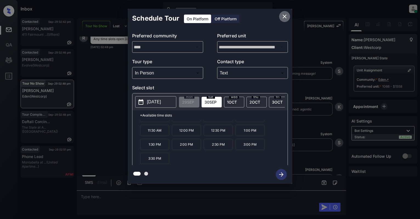
click at [285, 16] on icon "close" at bounding box center [285, 17] width 4 height 4
